Goal: Go to known website: Go to known website

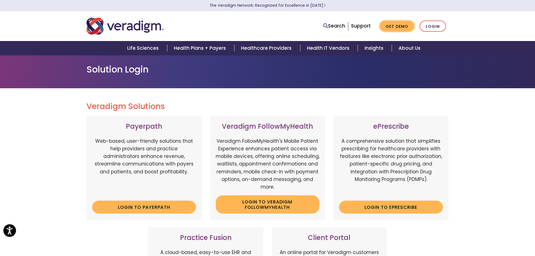
click at [397, 24] on link "Get Demo" at bounding box center [397, 26] width 35 height 11
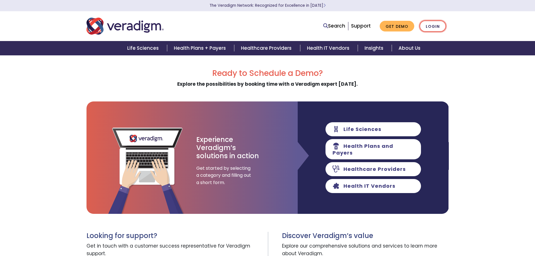
click at [430, 29] on link "Login" at bounding box center [432, 26] width 26 height 12
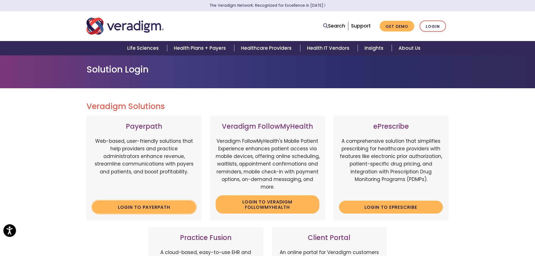
click at [149, 204] on link "Login to Payerpath" at bounding box center [144, 206] width 104 height 13
